Goal: Task Accomplishment & Management: Use online tool/utility

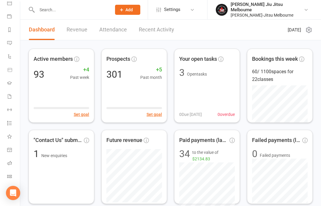
scroll to position [60, 0]
click at [11, 177] on icon at bounding box center [9, 176] width 5 height 5
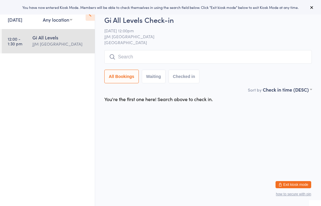
click at [188, 53] on input "search" at bounding box center [207, 57] width 207 height 14
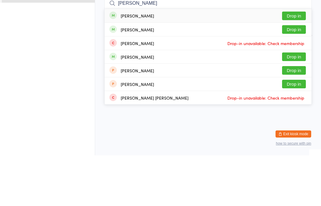
type input "[PERSON_NAME]"
click at [292, 62] on button "Drop in" at bounding box center [294, 66] width 24 height 9
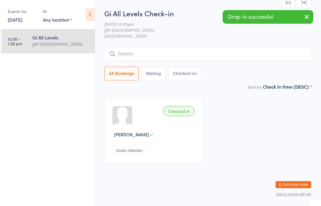
click at [21, 21] on link "[DATE]" at bounding box center [15, 19] width 15 height 7
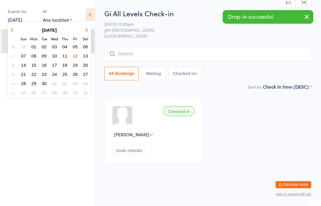
click at [67, 56] on span "11" at bounding box center [64, 55] width 5 height 5
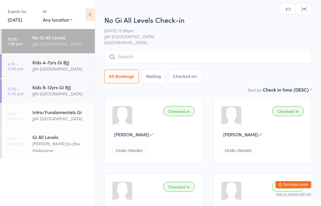
click at [63, 118] on div "JJM [GEOGRAPHIC_DATA]" at bounding box center [60, 119] width 57 height 7
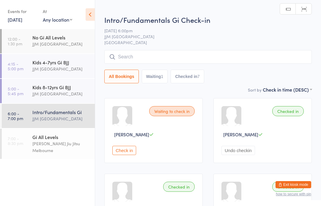
click at [170, 58] on input "search" at bounding box center [207, 57] width 207 height 14
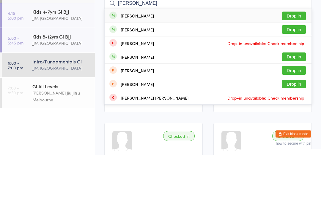
type input "[PERSON_NAME]"
click at [289, 62] on button "Drop in" at bounding box center [294, 66] width 24 height 9
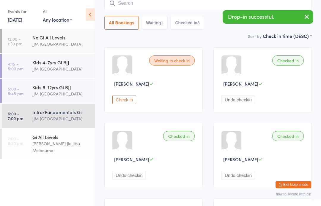
click at [22, 17] on link "[DATE]" at bounding box center [15, 19] width 15 height 7
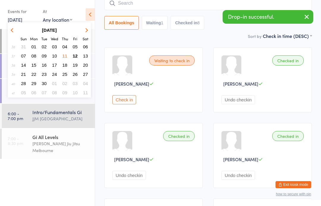
click at [77, 58] on span "12" at bounding box center [75, 55] width 5 height 5
